Goal: Find specific page/section

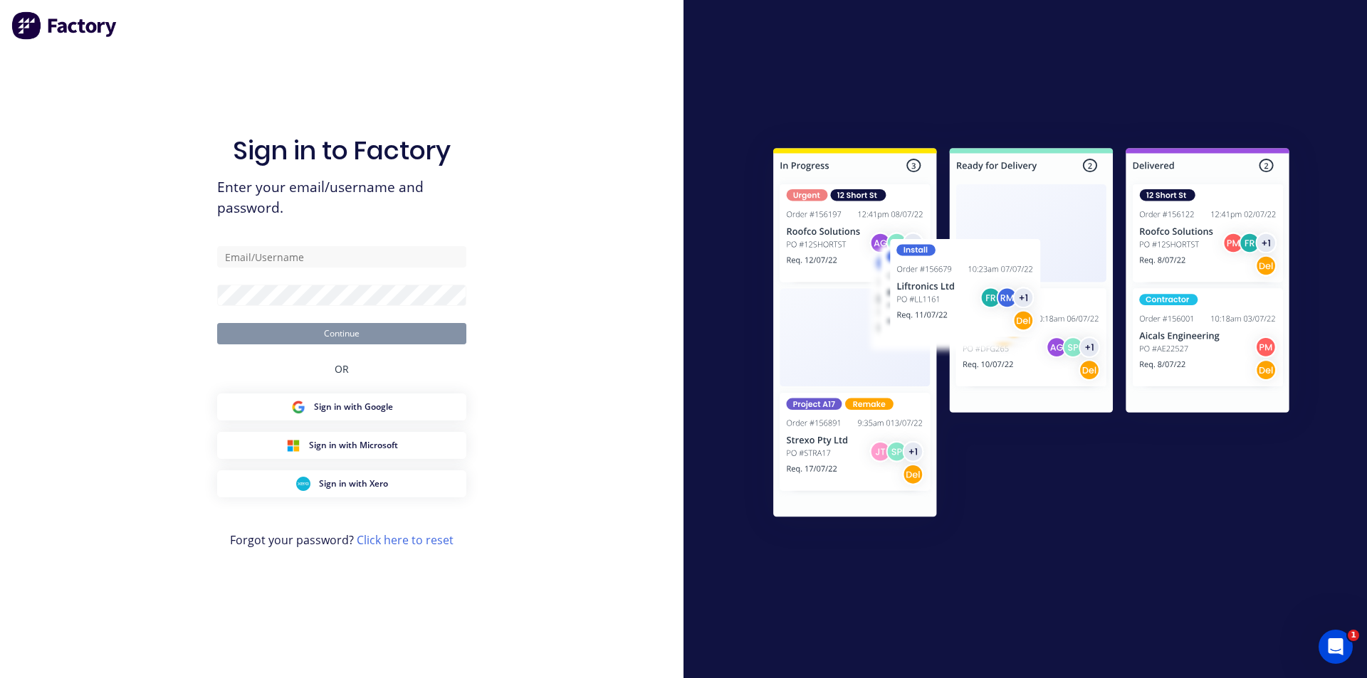
click at [373, 84] on div "Sign in to Factory Enter your email/username and password. Continue OR Sign in …" at bounding box center [341, 353] width 249 height 627
type input "[PERSON_NAME][EMAIL_ADDRESS][DOMAIN_NAME]"
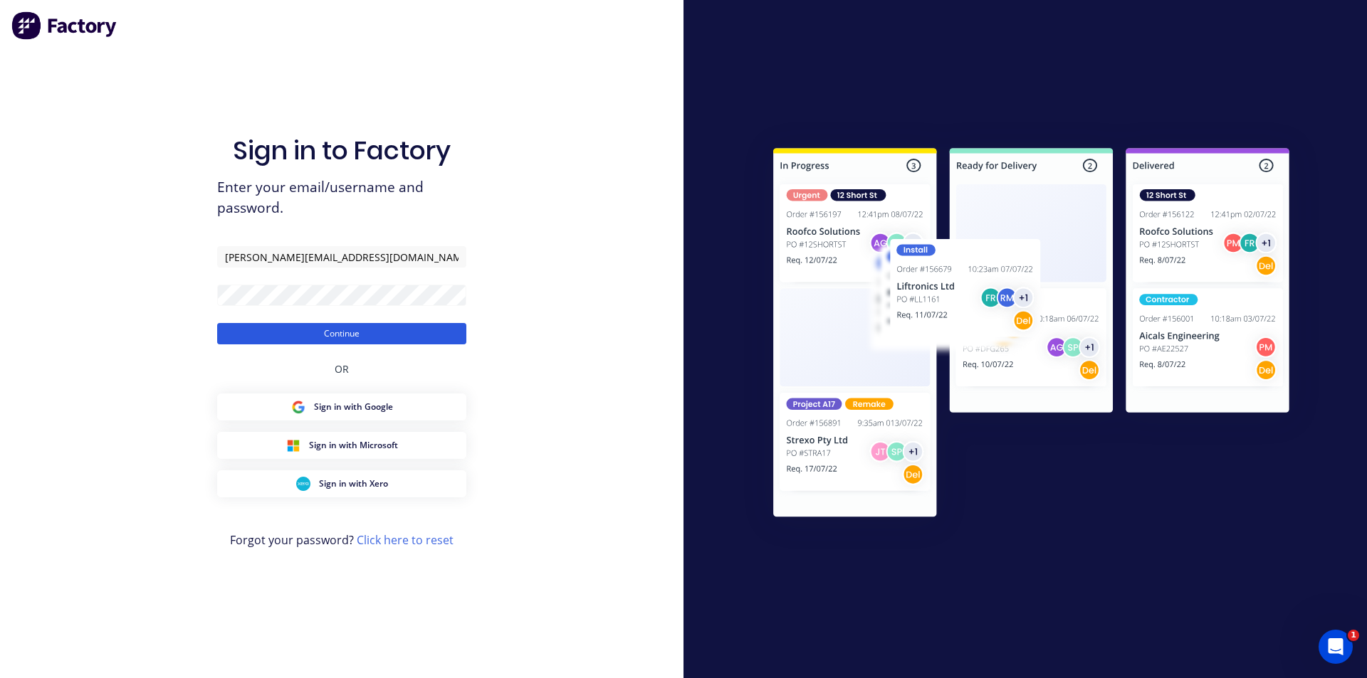
click at [350, 330] on button "Continue" at bounding box center [341, 333] width 249 height 21
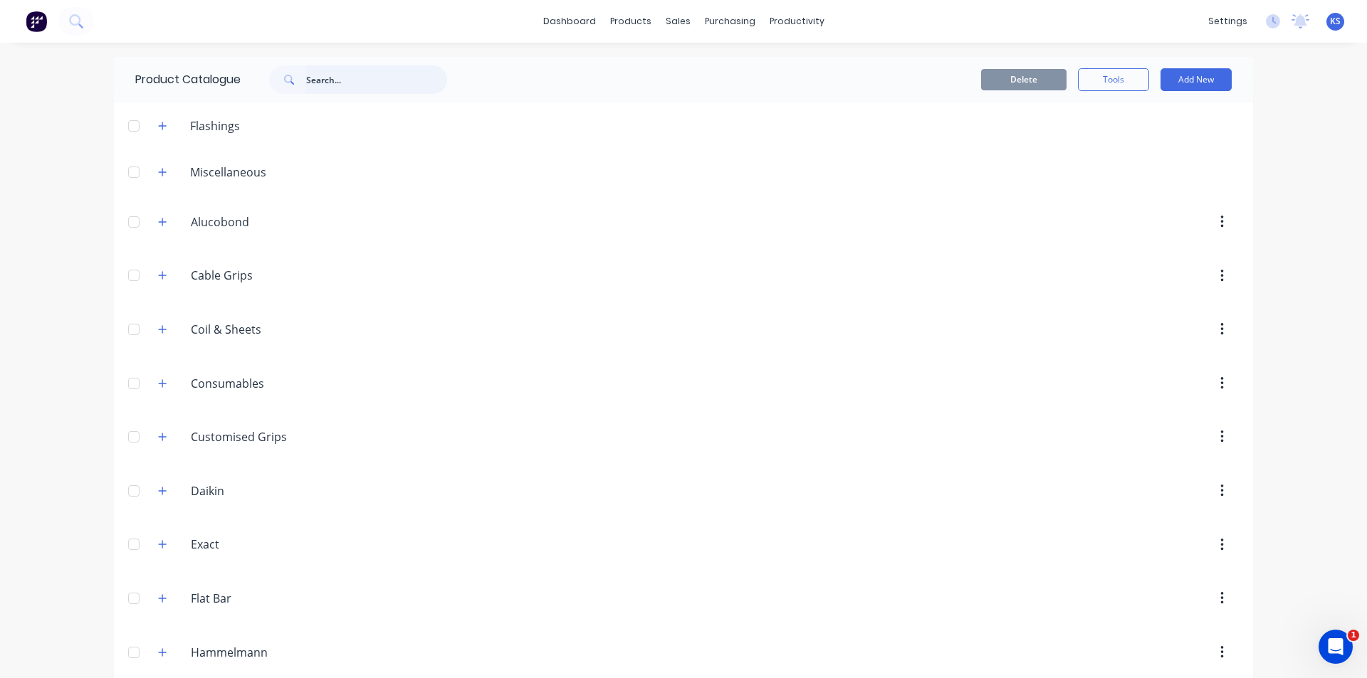
click at [354, 81] on input "text" at bounding box center [376, 79] width 141 height 28
type input "screw"
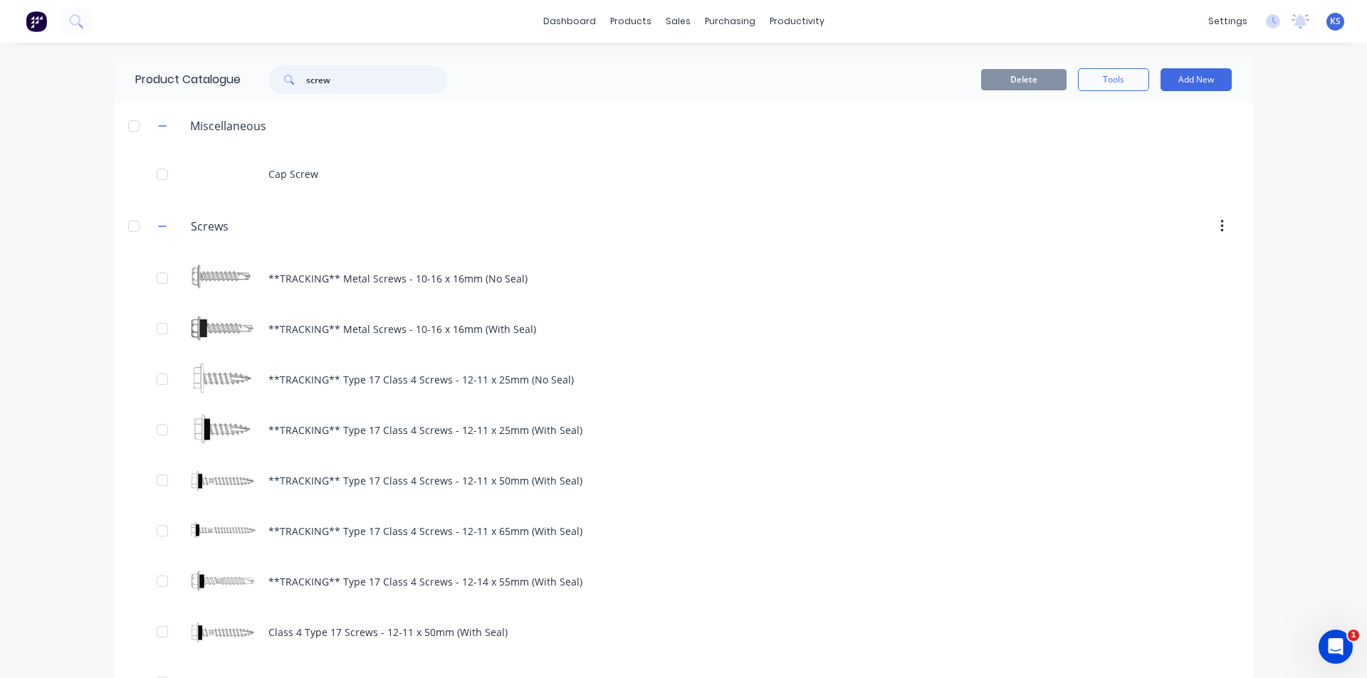
drag, startPoint x: 340, startPoint y: 82, endPoint x: 242, endPoint y: 80, distance: 98.3
click at [302, 83] on div "screw" at bounding box center [358, 79] width 178 height 28
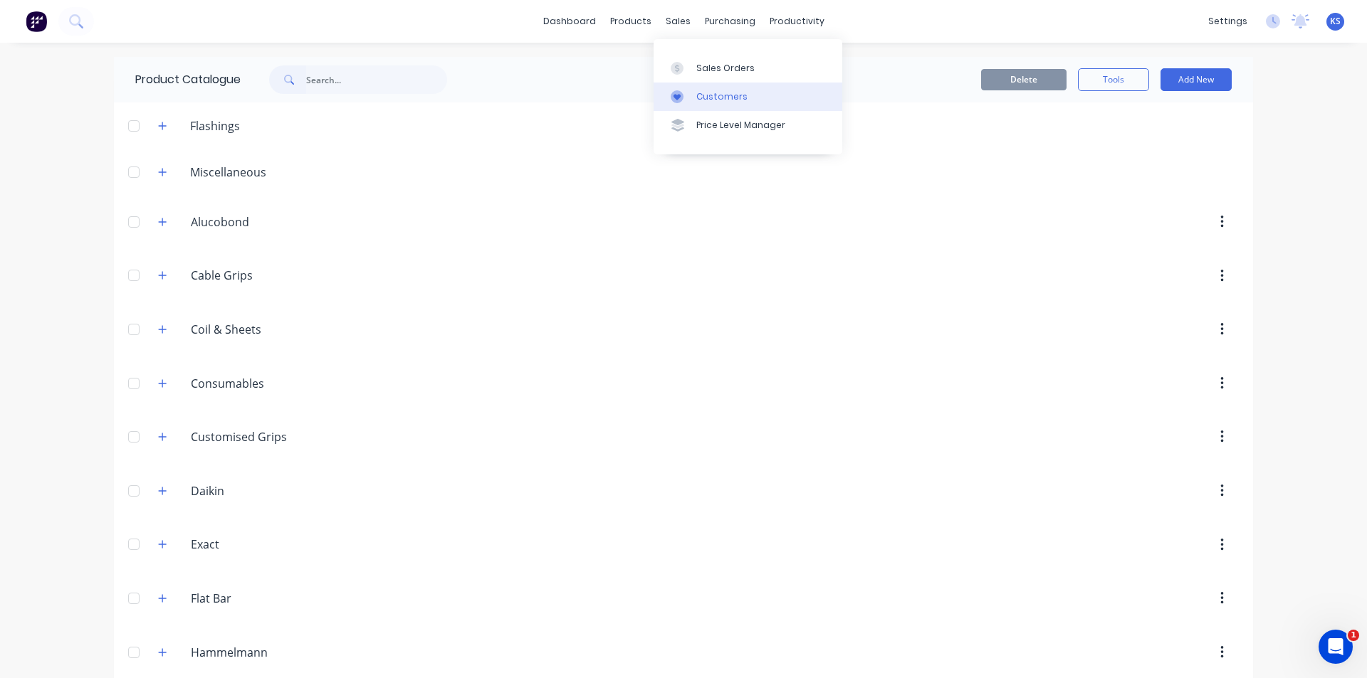
click at [710, 88] on link "Customers" at bounding box center [748, 97] width 189 height 28
